Goal: Information Seeking & Learning: Understand process/instructions

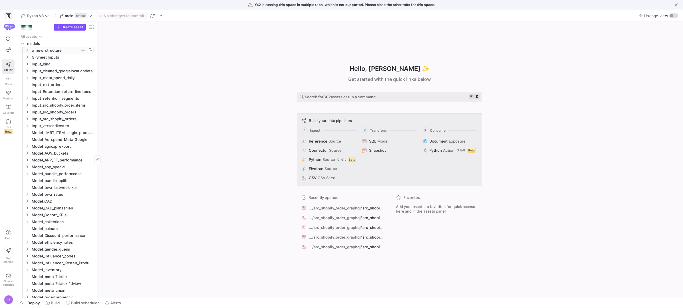
drag, startPoint x: 29, startPoint y: 49, endPoint x: 31, endPoint y: 53, distance: 4.1
click at [29, 49] on y42-icon "Press SPACE to select this row." at bounding box center [27, 50] width 5 height 5
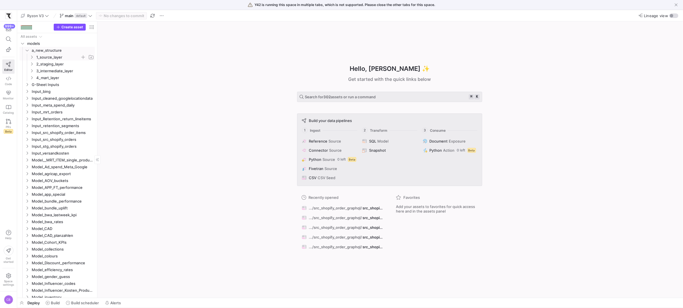
click at [57, 57] on span "1_source_layer" at bounding box center [58, 57] width 44 height 7
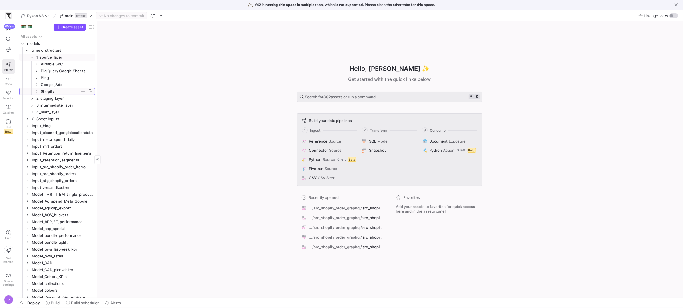
click at [53, 91] on span "Shopify" at bounding box center [60, 91] width 39 height 7
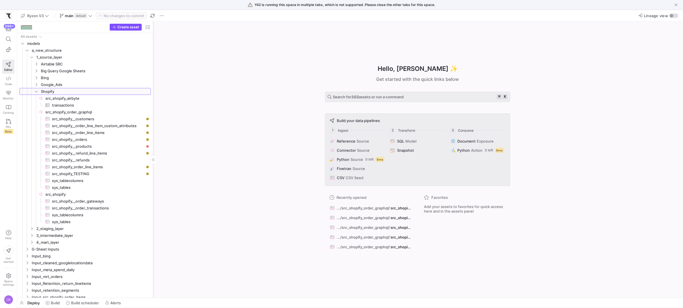
drag, startPoint x: 97, startPoint y: 149, endPoint x: 153, endPoint y: 155, distance: 56.3
click at [153, 155] on div at bounding box center [153, 159] width 0 height 276
click at [96, 115] on link "src_shopify__customers​​​​​​​​​" at bounding box center [84, 118] width 131 height 7
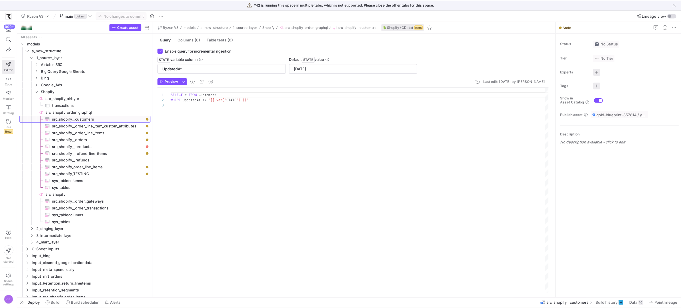
scroll to position [10, 0]
click at [609, 304] on span "Build history" at bounding box center [608, 303] width 22 height 5
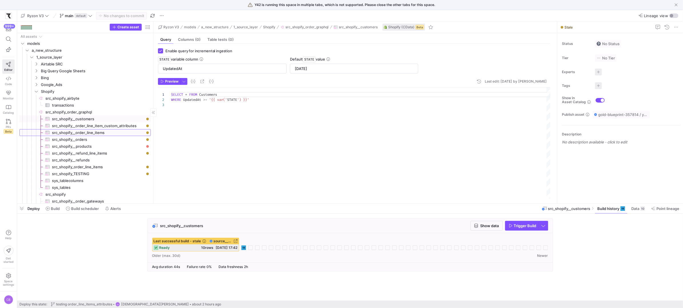
click at [112, 131] on span "src_shopify__order_line_items​​​​​​​​​" at bounding box center [98, 132] width 92 height 7
type input "OrderUpdatedAt"
type input "[DATE]"
type textarea "SELECT * FROM OrderLineItems WHERE OrderUpdatedAt >= '{{ var('STATE') }}'"
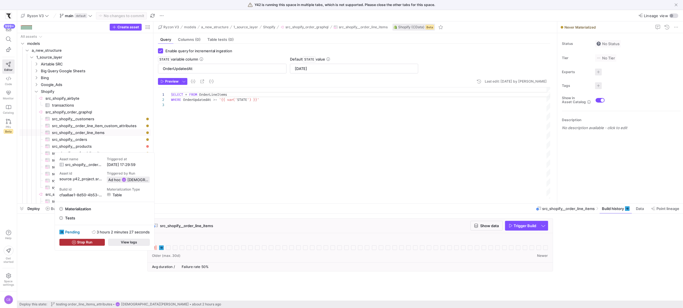
click at [145, 242] on span "button" at bounding box center [129, 242] width 41 height 6
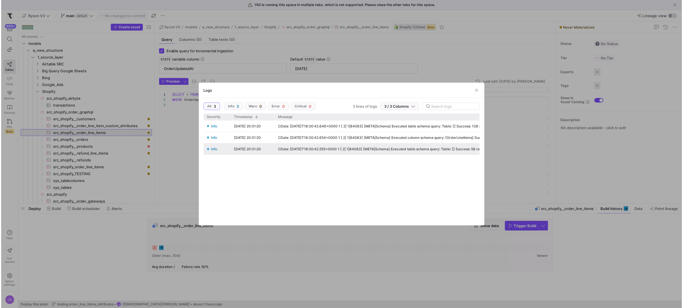
scroll to position [0, 55]
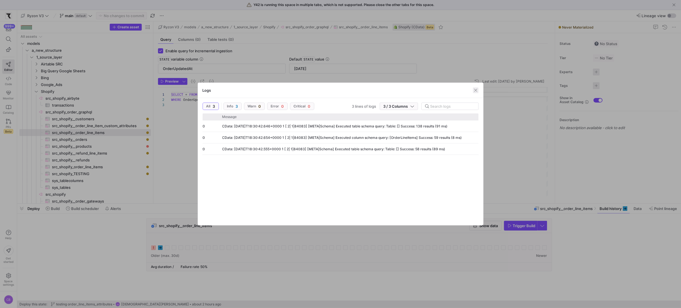
click at [476, 89] on span "button" at bounding box center [476, 90] width 6 height 6
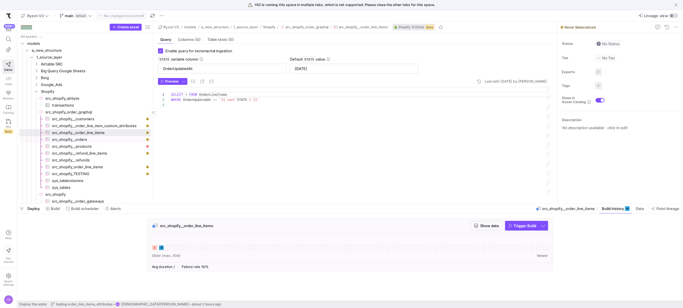
click at [83, 141] on span "src_shopify__orders​​​​​​​​​" at bounding box center [98, 139] width 92 height 7
type input "UpdatedAt"
type input "[DATE]"
type textarea "SELECT * FROM Orders WHERE UpdatedAt >= '{{ var('STATE') }}'"
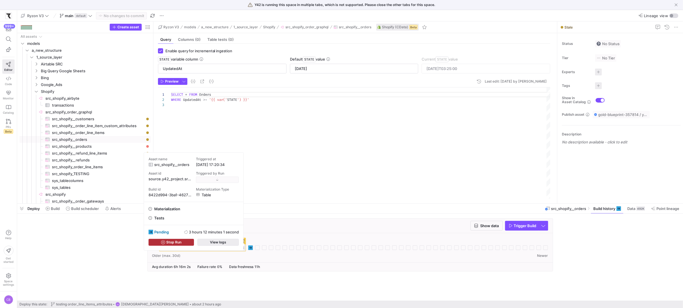
click at [224, 243] on span "View logs" at bounding box center [218, 242] width 16 height 4
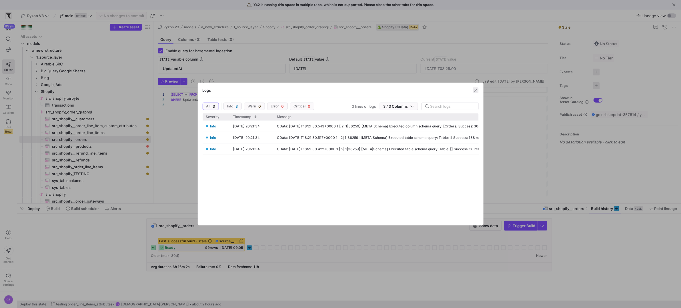
click at [475, 91] on span "button" at bounding box center [476, 90] width 6 height 6
